Goal: Task Accomplishment & Management: Use online tool/utility

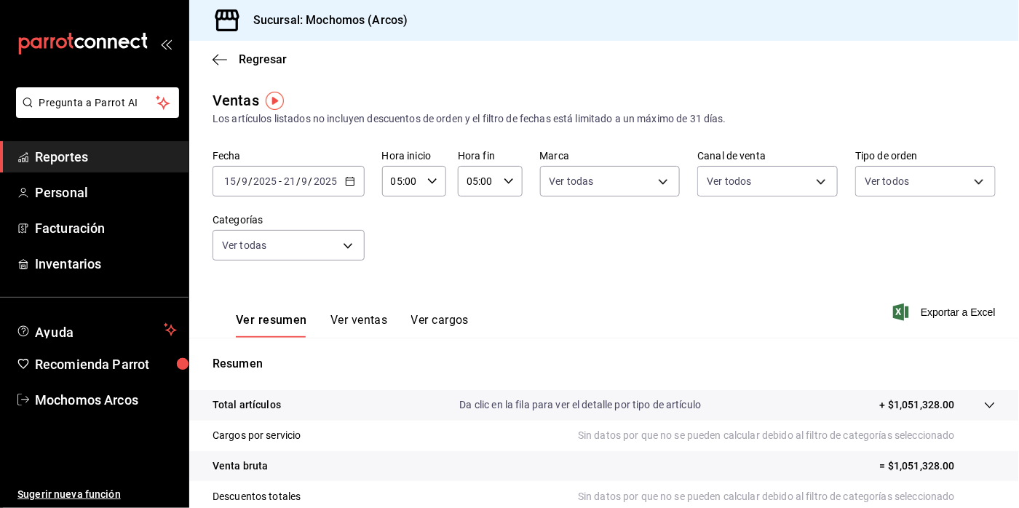
click at [567, 208] on div "Fecha [DATE] [DATE] - [DATE] [DATE] Hora inicio 05:00 Hora inicio Hora fin 05:0…" at bounding box center [603, 214] width 783 height 128
click at [896, 309] on span "Exportar a Excel" at bounding box center [946, 311] width 100 height 17
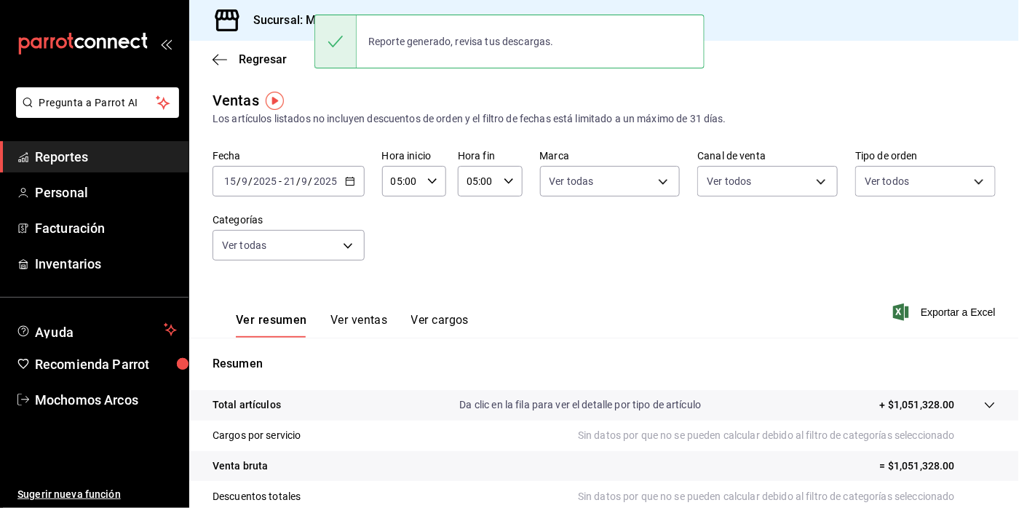
click at [353, 191] on div "[DATE] [DATE] - [DATE] [DATE]" at bounding box center [288, 181] width 152 height 31
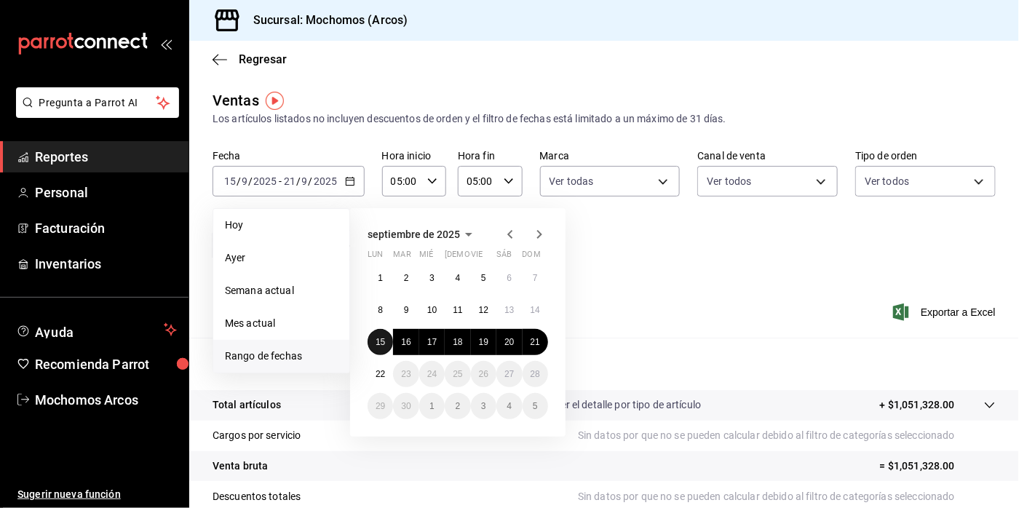
click at [383, 343] on abbr "15" at bounding box center [379, 342] width 9 height 10
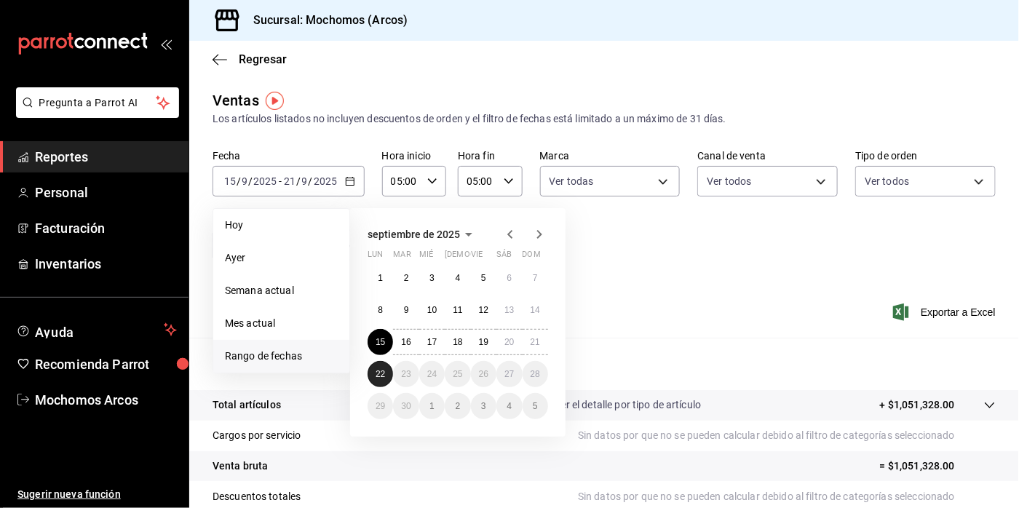
click at [385, 378] on button "22" at bounding box center [379, 374] width 25 height 26
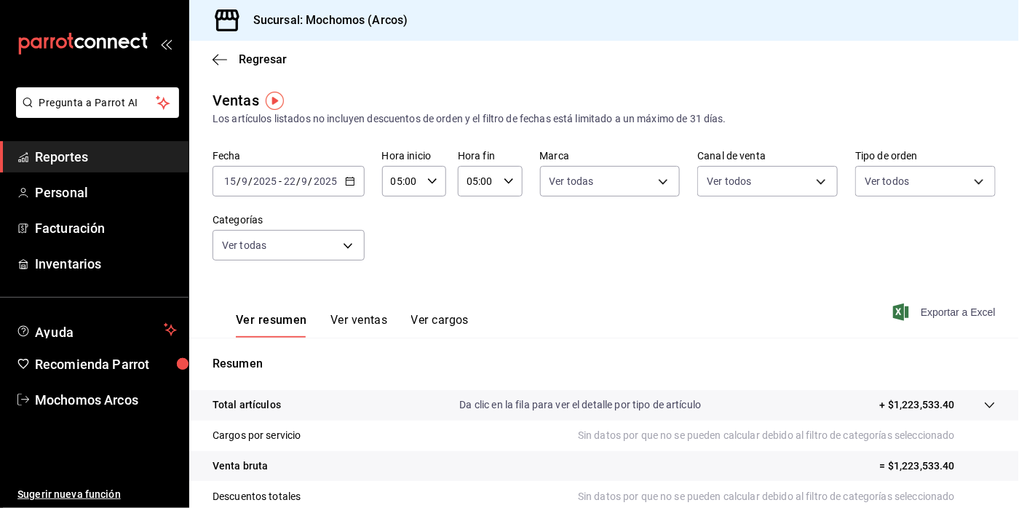
click at [941, 309] on span "Exportar a Excel" at bounding box center [946, 311] width 100 height 17
click at [896, 311] on span "Exportar a Excel" at bounding box center [946, 311] width 100 height 17
click at [896, 311] on div "Exportar a Excel" at bounding box center [946, 311] width 100 height 17
click at [650, 299] on div "Ver resumen Ver ventas Ver cargos Exportar a Excel" at bounding box center [603, 308] width 829 height 60
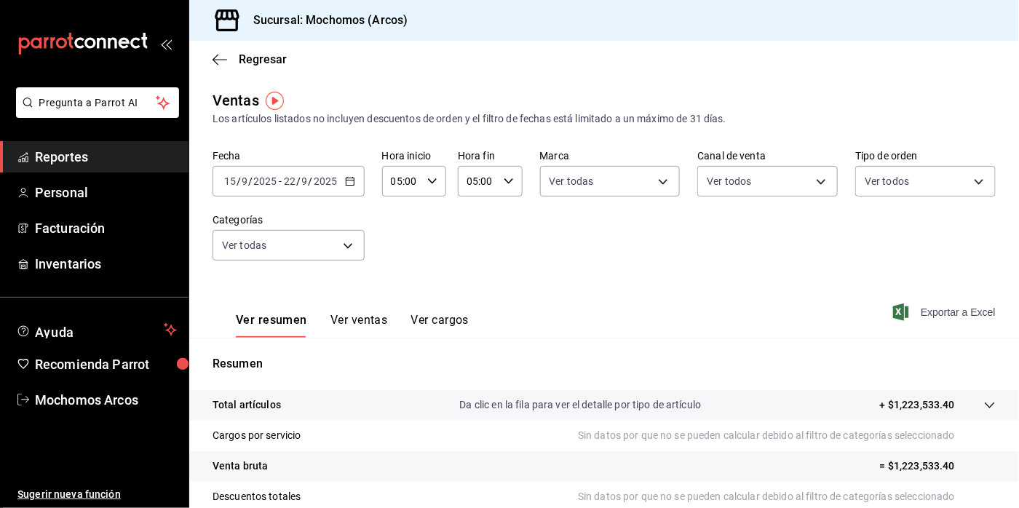
click at [893, 306] on icon "button" at bounding box center [901, 311] width 16 height 17
